Goal: Task Accomplishment & Management: Manage account settings

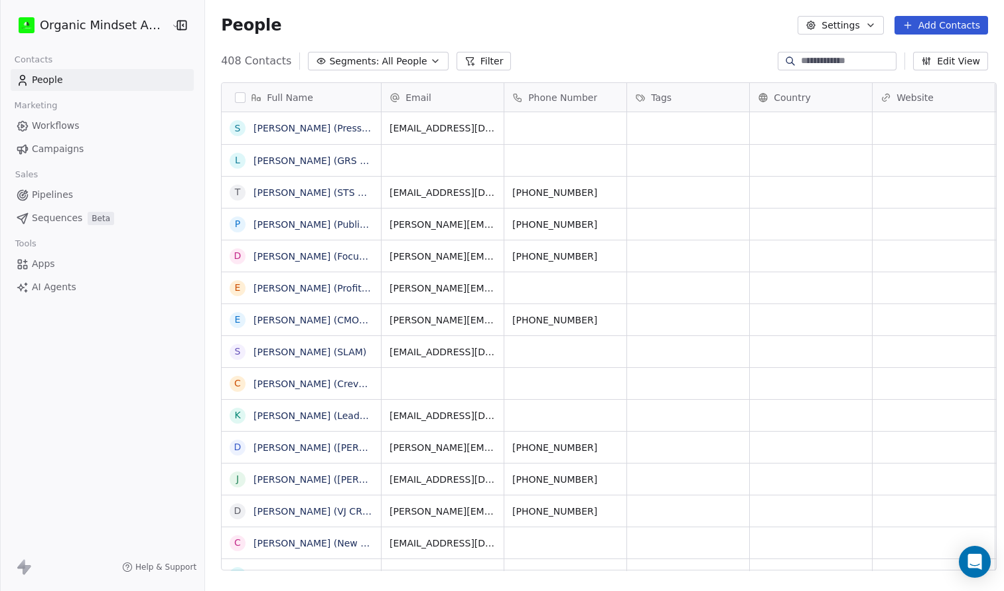
scroll to position [520, 808]
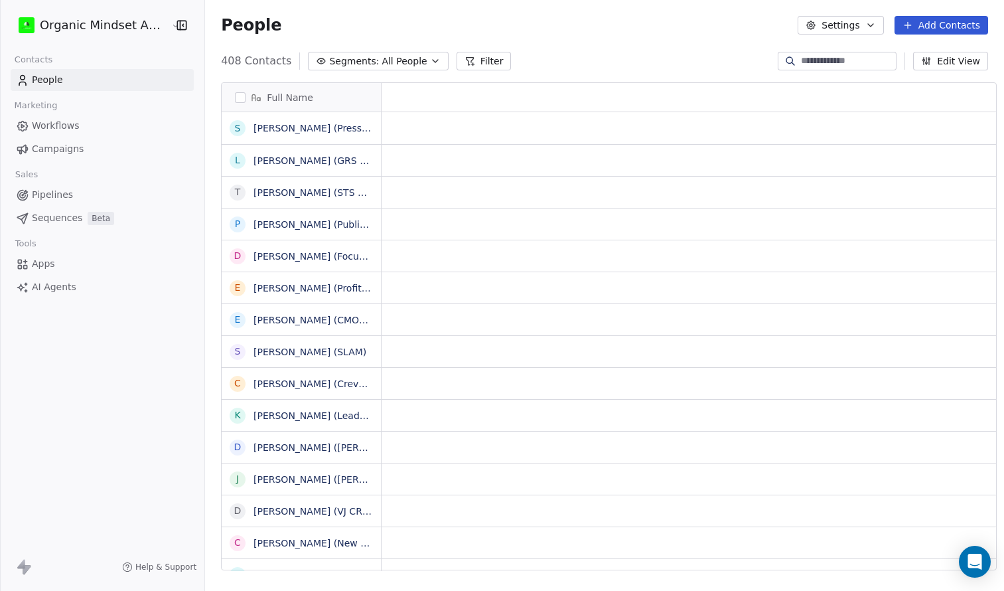
scroll to position [520, 808]
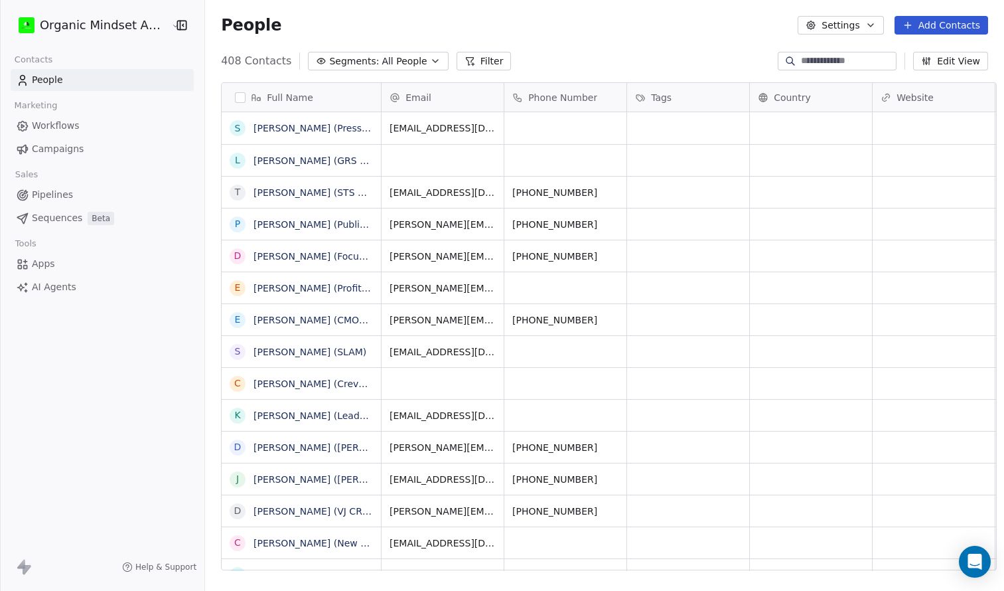
click at [929, 29] on button "Add Contacts" at bounding box center [942, 25] width 94 height 19
drag, startPoint x: 929, startPoint y: 29, endPoint x: 915, endPoint y: 27, distance: 14.1
click at [929, 29] on html "Organic Mindset Agency Inc Contacts People Marketing Workflows Campaigns Sales …" at bounding box center [502, 295] width 1004 height 591
click at [941, 53] on span "Create new contact" at bounding box center [945, 54] width 91 height 14
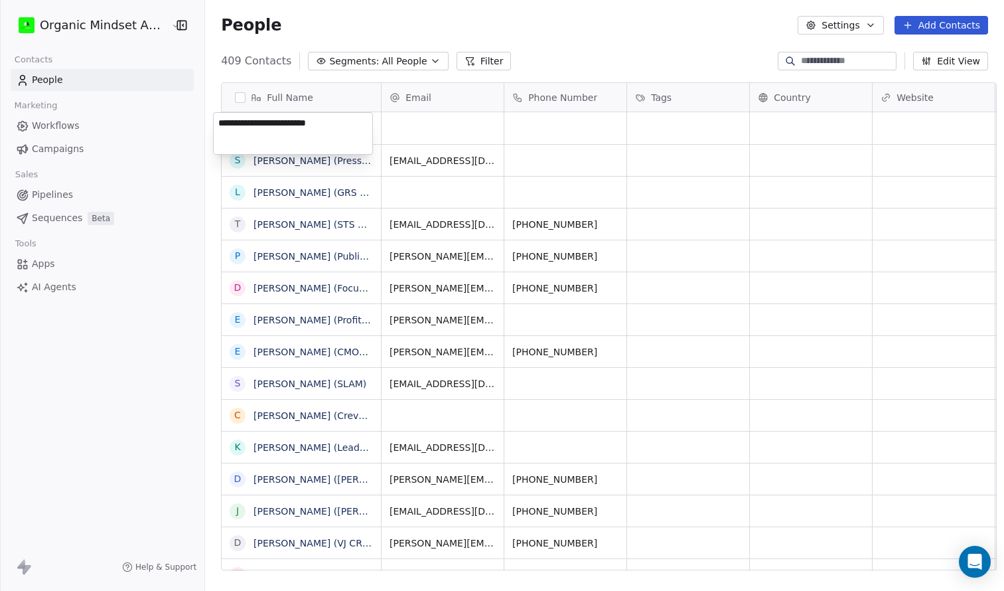
type textarea "**********"
click at [597, 125] on html "Organic Mindset Agency Inc Contacts People Marketing Workflows Campaigns Sales …" at bounding box center [502, 295] width 1004 height 591
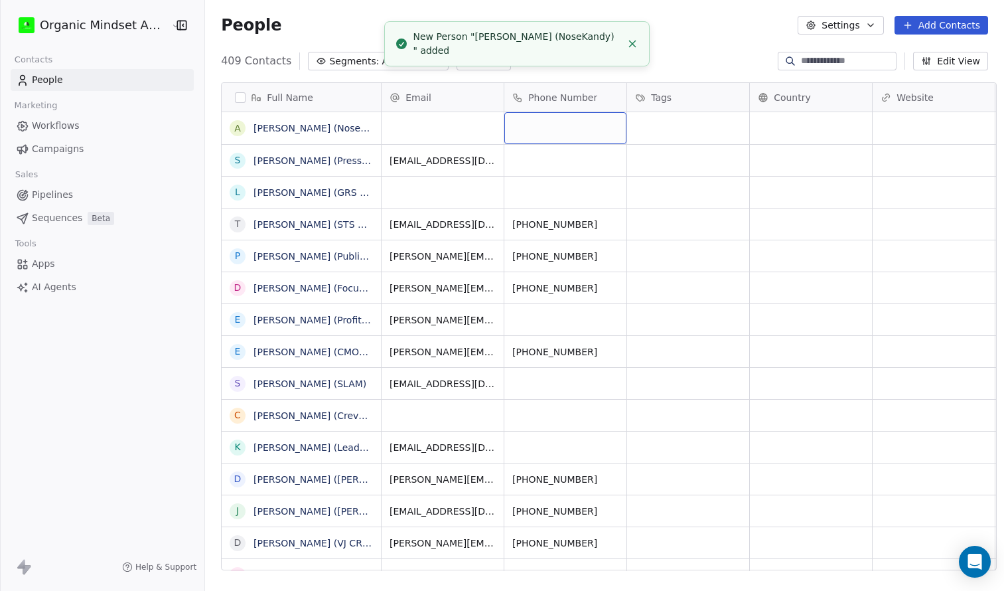
scroll to position [0, 1]
click at [569, 127] on div "grid" at bounding box center [565, 128] width 122 height 32
click at [569, 127] on input at bounding box center [556, 128] width 117 height 27
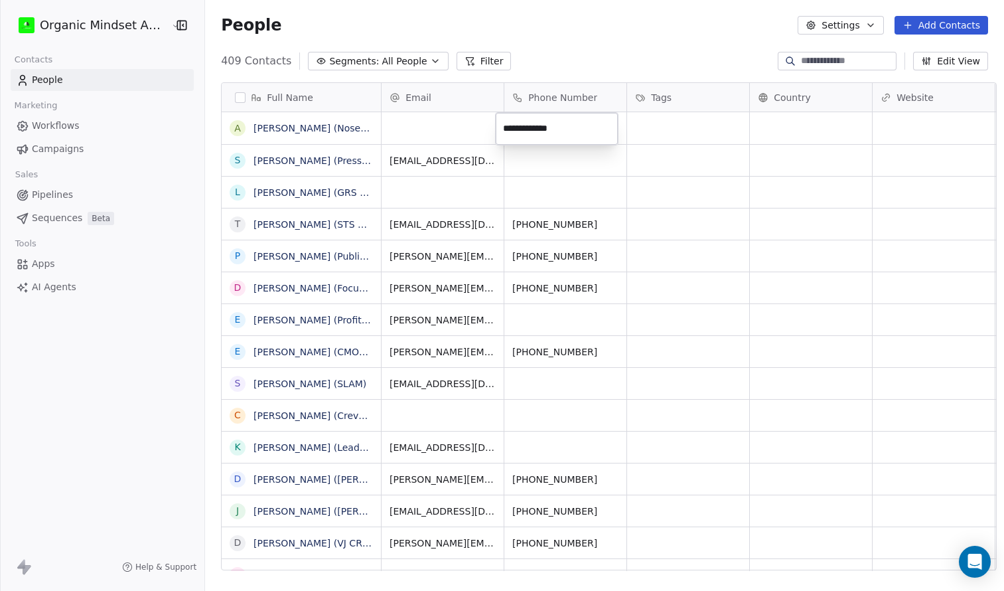
type input "**********"
click at [402, 134] on html "Organic Mindset Agency Inc Contacts People Marketing Workflows Campaigns Sales …" at bounding box center [502, 295] width 1004 height 591
click at [403, 131] on div "grid" at bounding box center [443, 128] width 122 height 32
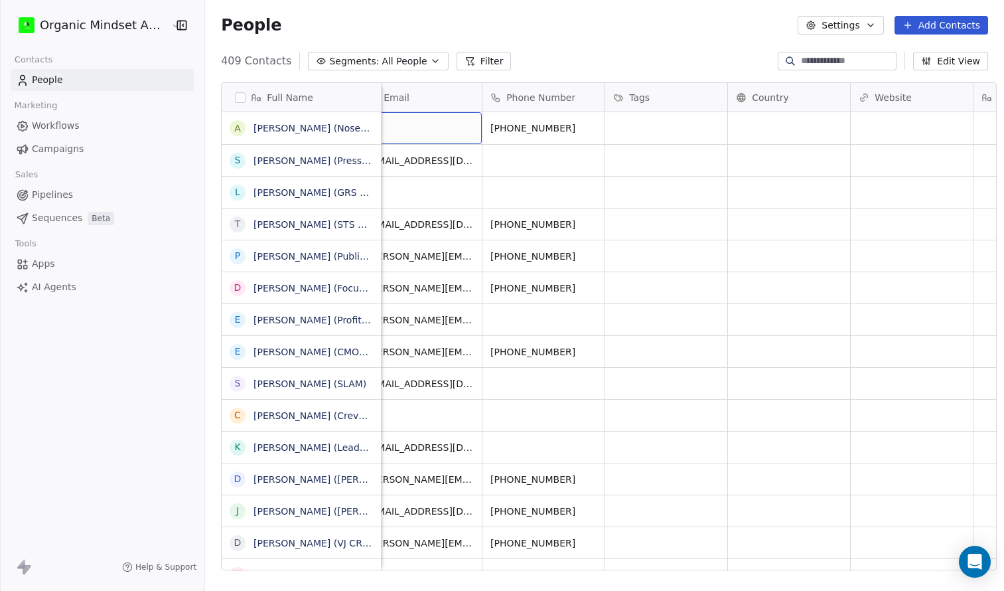
click at [412, 131] on div "grid" at bounding box center [421, 128] width 122 height 32
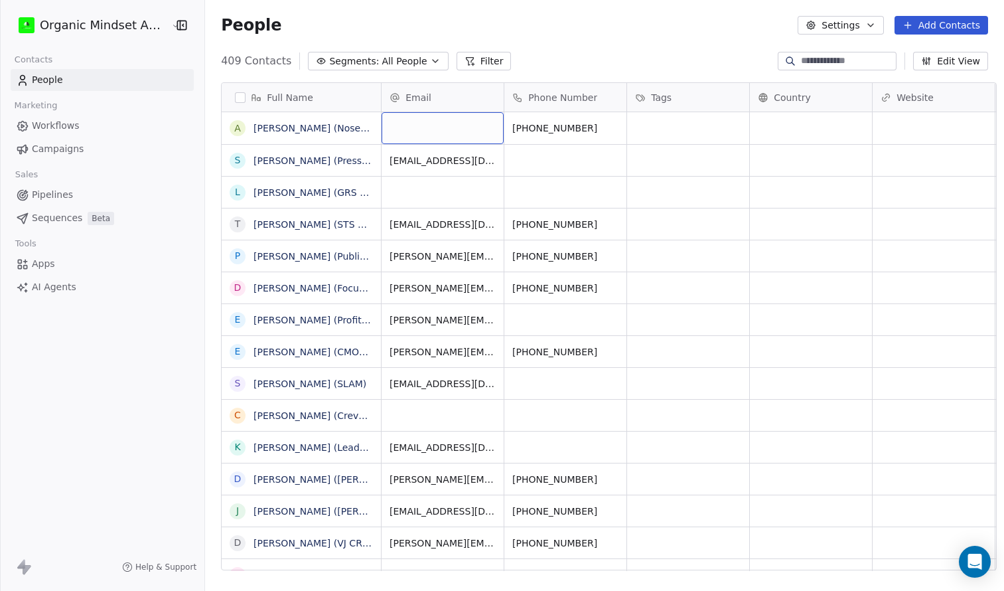
click at [412, 131] on div "grid" at bounding box center [443, 128] width 122 height 32
click at [412, 131] on input "email" at bounding box center [434, 128] width 117 height 27
type input "**********"
click at [735, 138] on html "Organic Mindset Agency Inc Contacts People Marketing Workflows Campaigns Sales …" at bounding box center [502, 295] width 1004 height 591
click at [293, 125] on link "Ashon Williams (NoseKandy)" at bounding box center [323, 128] width 139 height 11
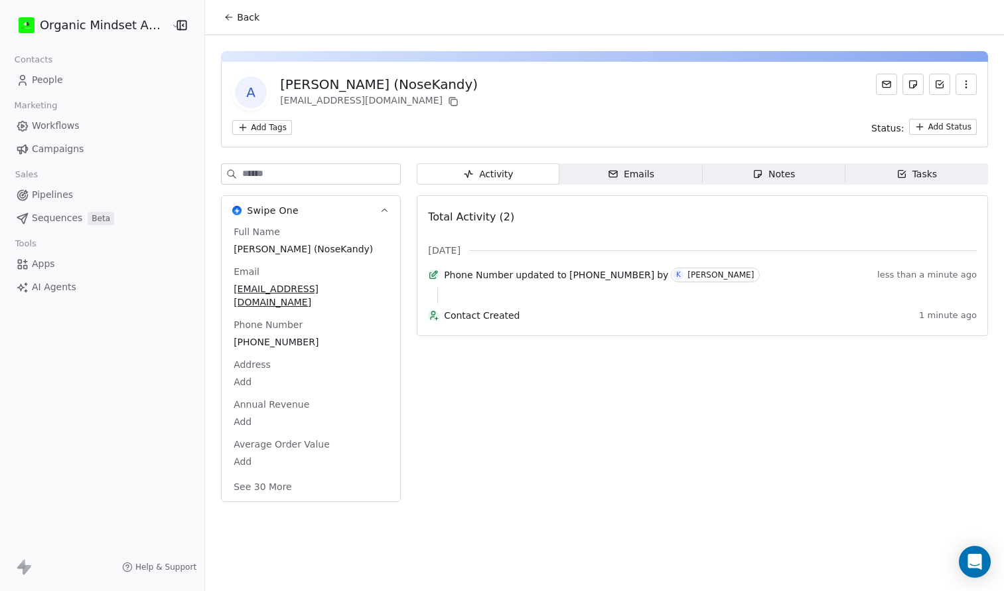
click at [785, 175] on div "Notes" at bounding box center [774, 174] width 42 height 14
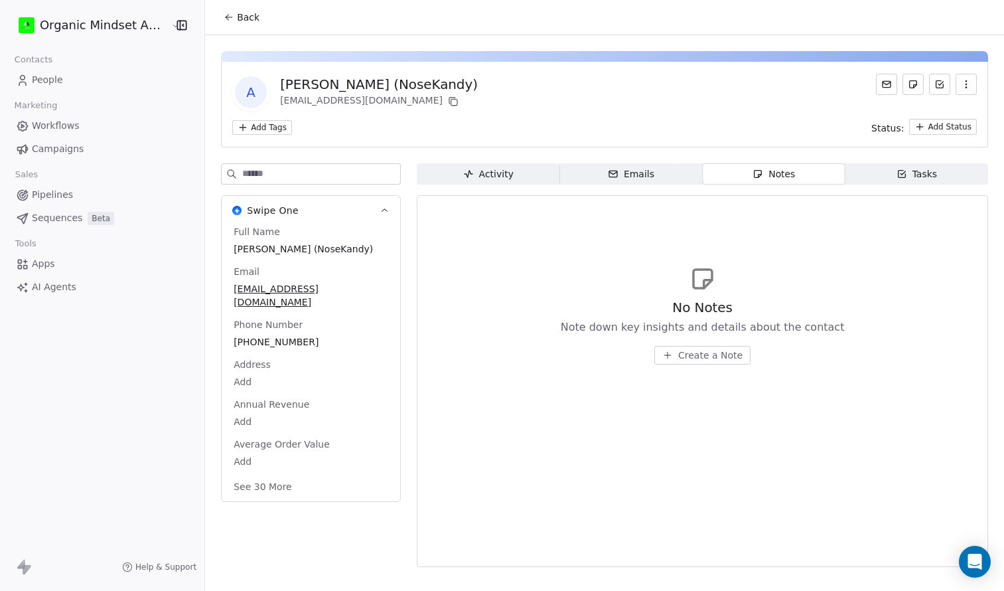
click at [684, 353] on span "Create a Note" at bounding box center [710, 354] width 64 height 13
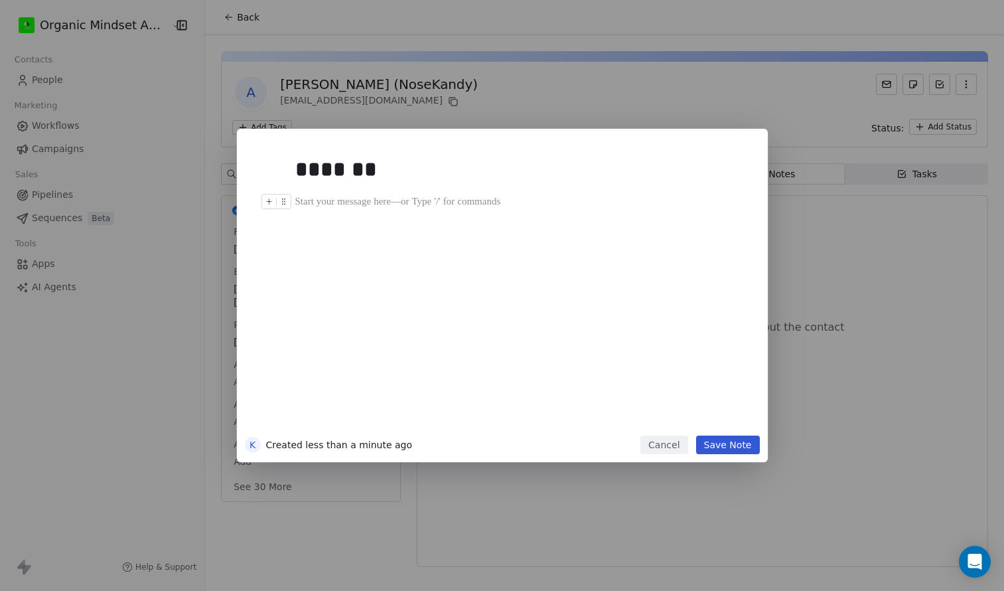
click at [397, 202] on div at bounding box center [522, 202] width 454 height 16
click at [287, 201] on icon at bounding box center [283, 201] width 9 height 9
click at [412, 215] on div at bounding box center [522, 218] width 454 height 16
click at [269, 207] on button at bounding box center [269, 201] width 14 height 14
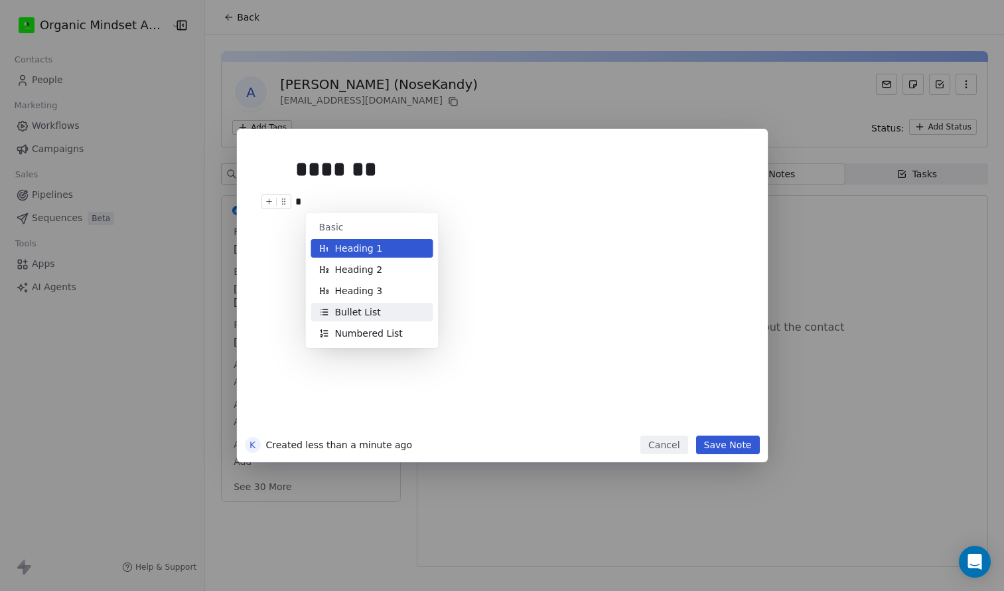
click at [356, 313] on span "Bullet List" at bounding box center [358, 311] width 46 height 13
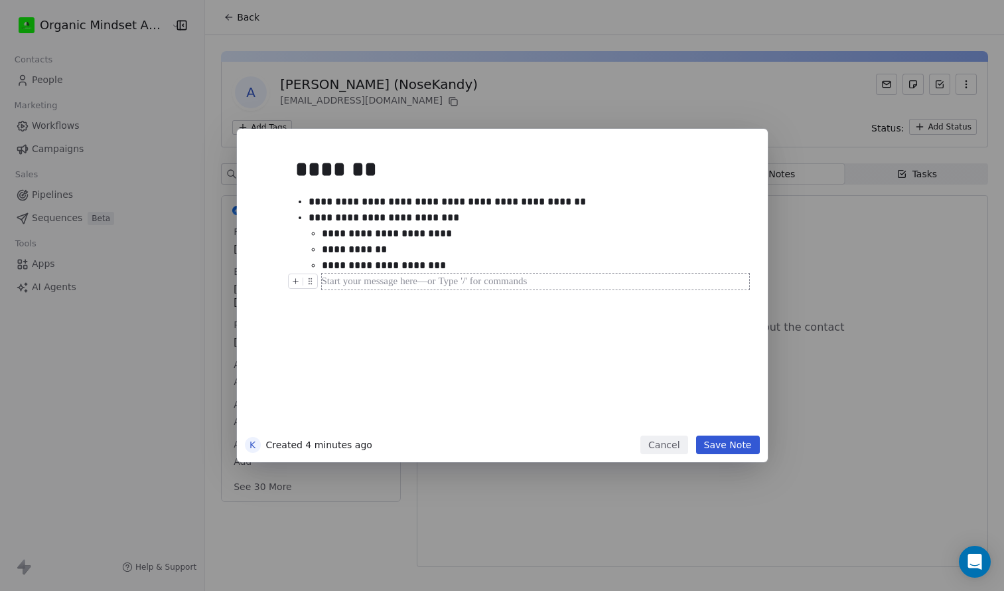
click at [733, 442] on button "Save Note" at bounding box center [728, 444] width 64 height 19
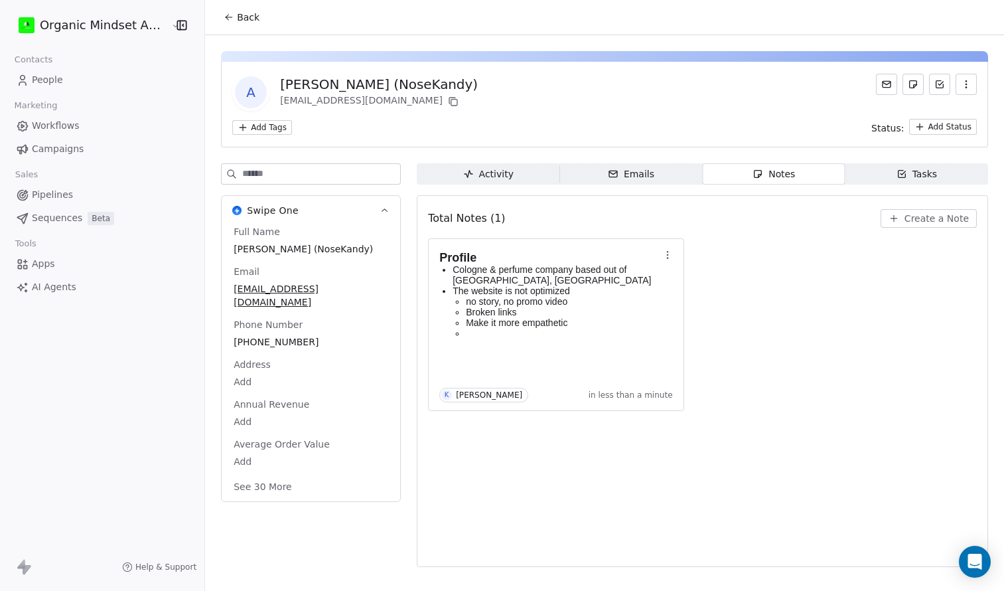
click at [933, 127] on html "Organic Mindset Agency Inc Contacts People Marketing Workflows Campaigns Sales …" at bounding box center [502, 295] width 1004 height 591
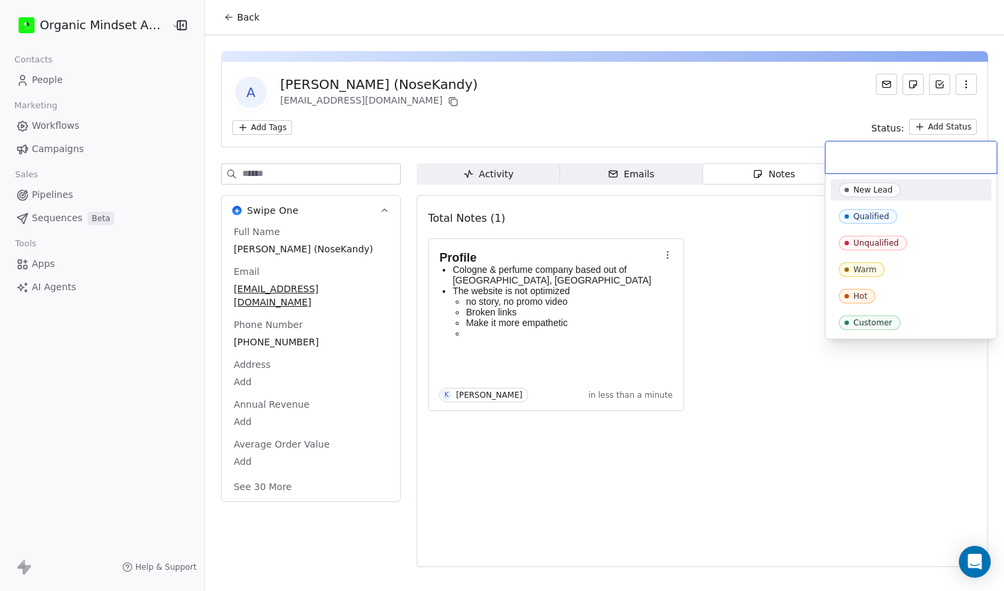
click at [766, 259] on html "Organic Mindset Agency Inc Contacts People Marketing Workflows Campaigns Sales …" at bounding box center [502, 295] width 1004 height 591
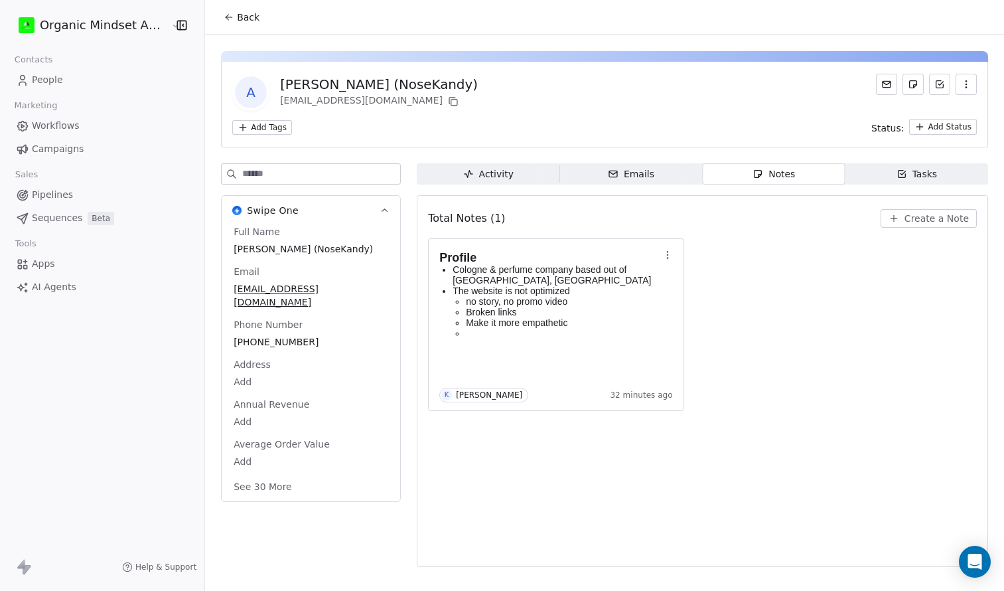
click at [68, 200] on span "Pipelines" at bounding box center [52, 195] width 41 height 14
